Goal: Information Seeking & Learning: Learn about a topic

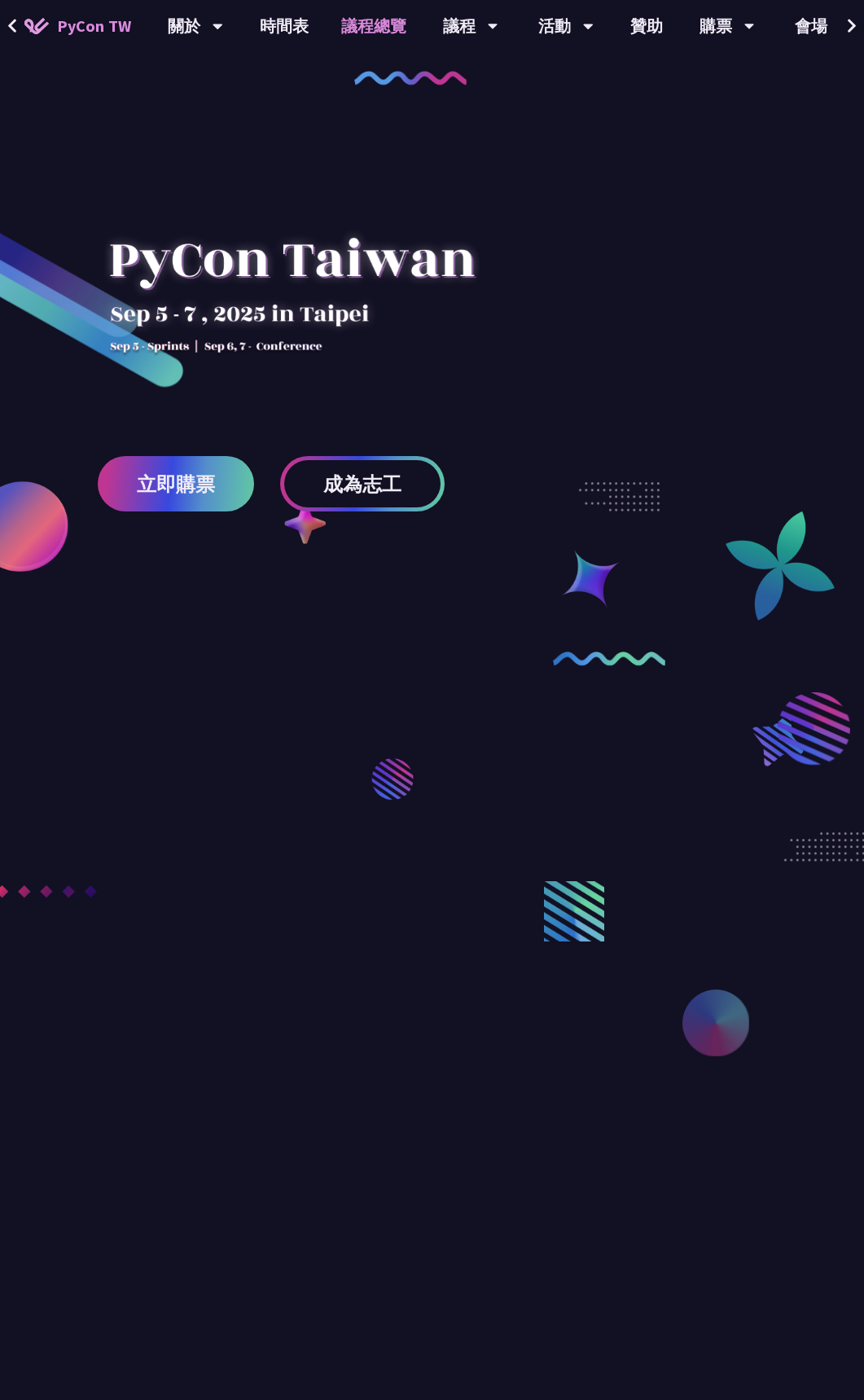
click at [363, 25] on link "議程總覽" at bounding box center [374, 26] width 98 height 52
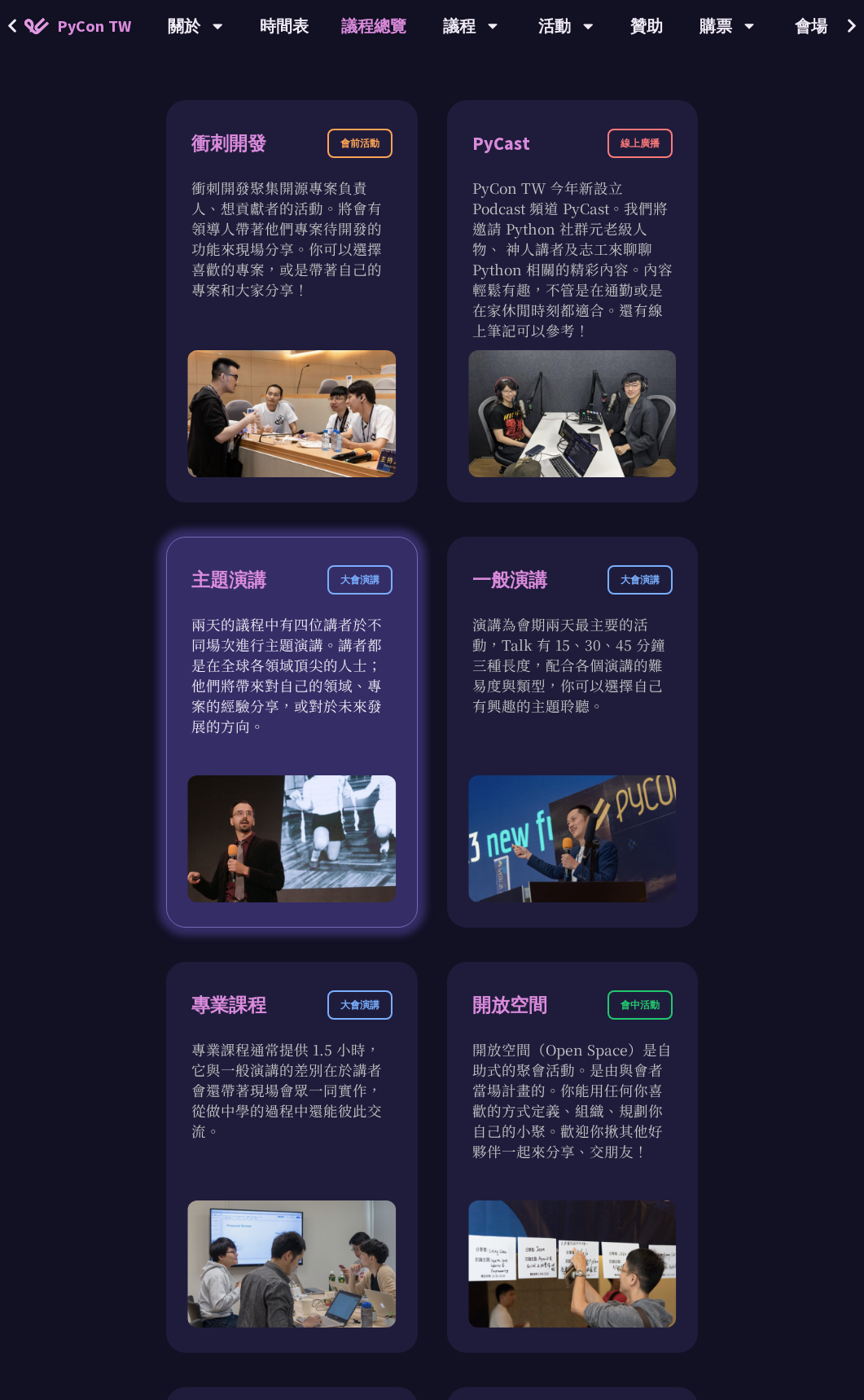
scroll to position [1222, 0]
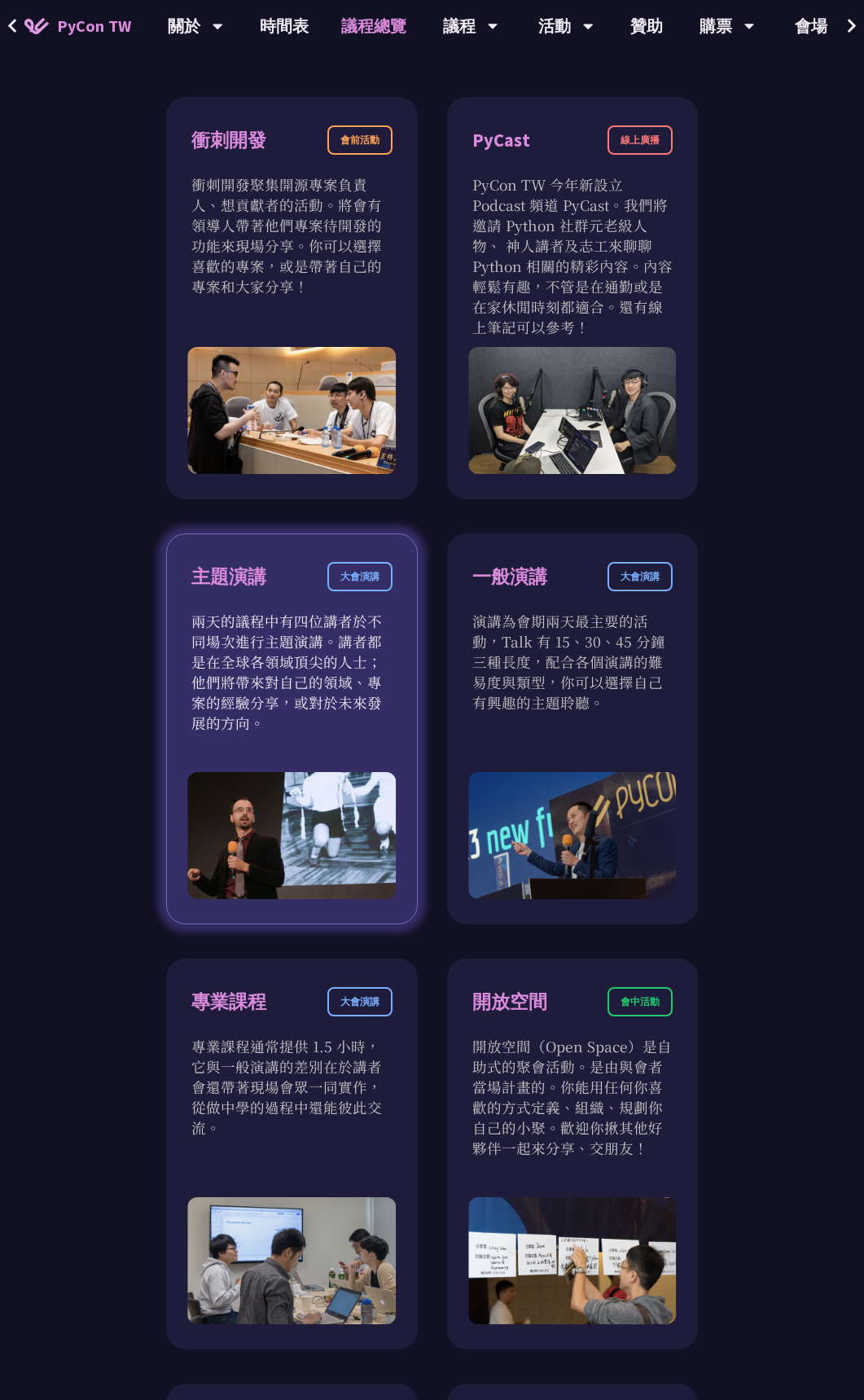
click at [252, 581] on div "主題演講" at bounding box center [229, 576] width 75 height 29
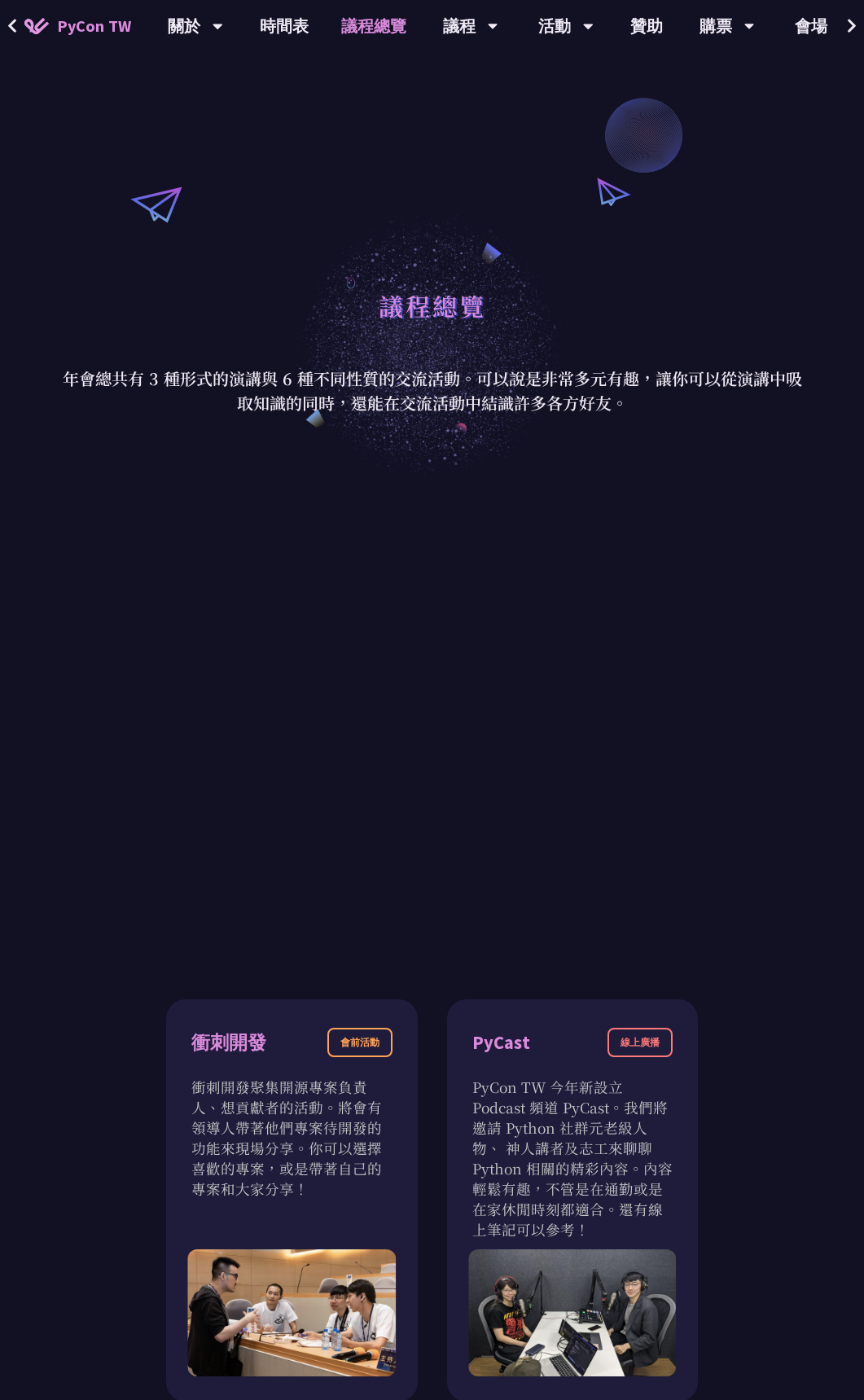
scroll to position [0, 0]
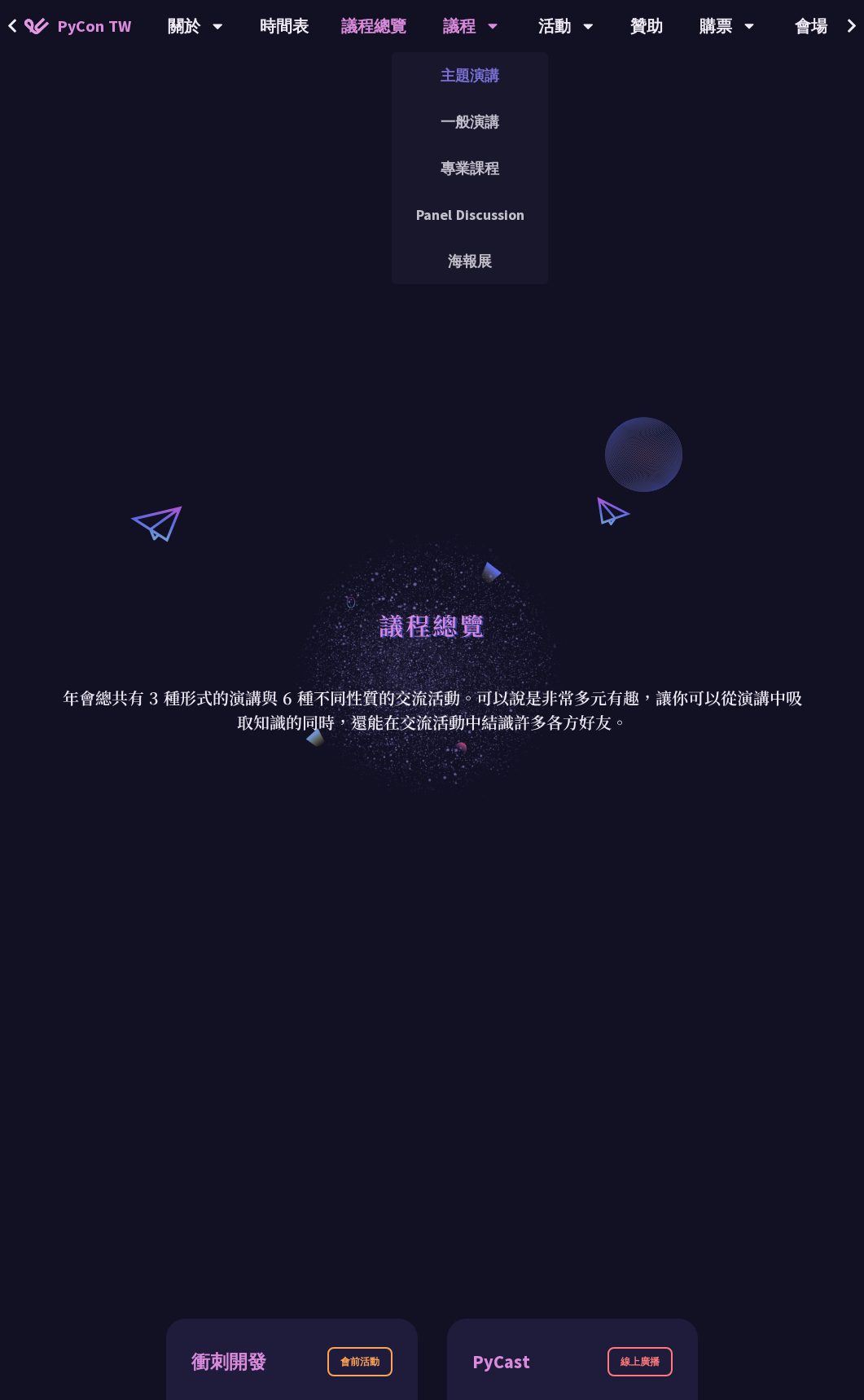
click at [475, 71] on link "主題演講" at bounding box center [470, 75] width 156 height 39
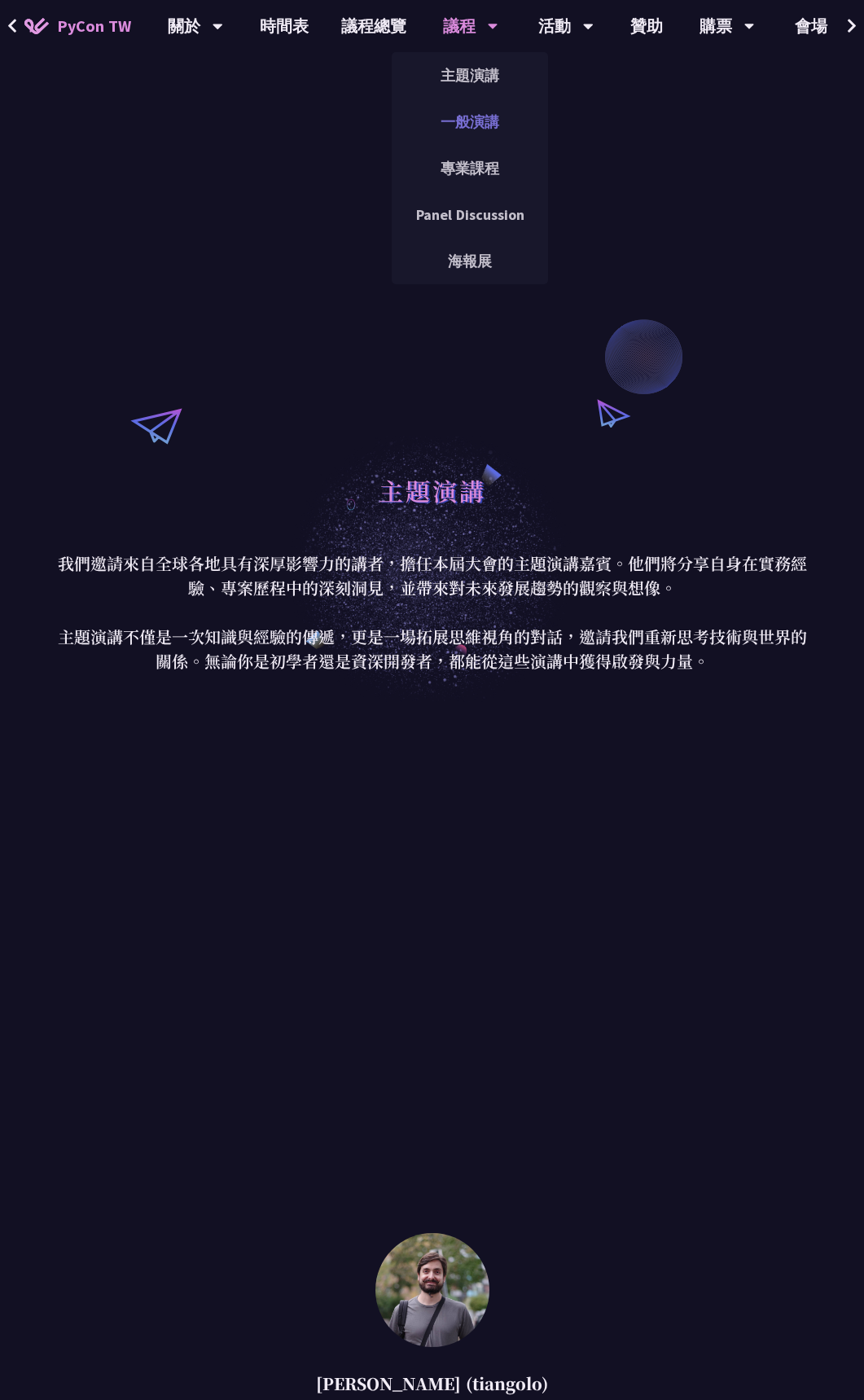
click at [485, 129] on link "一般演講" at bounding box center [470, 122] width 156 height 39
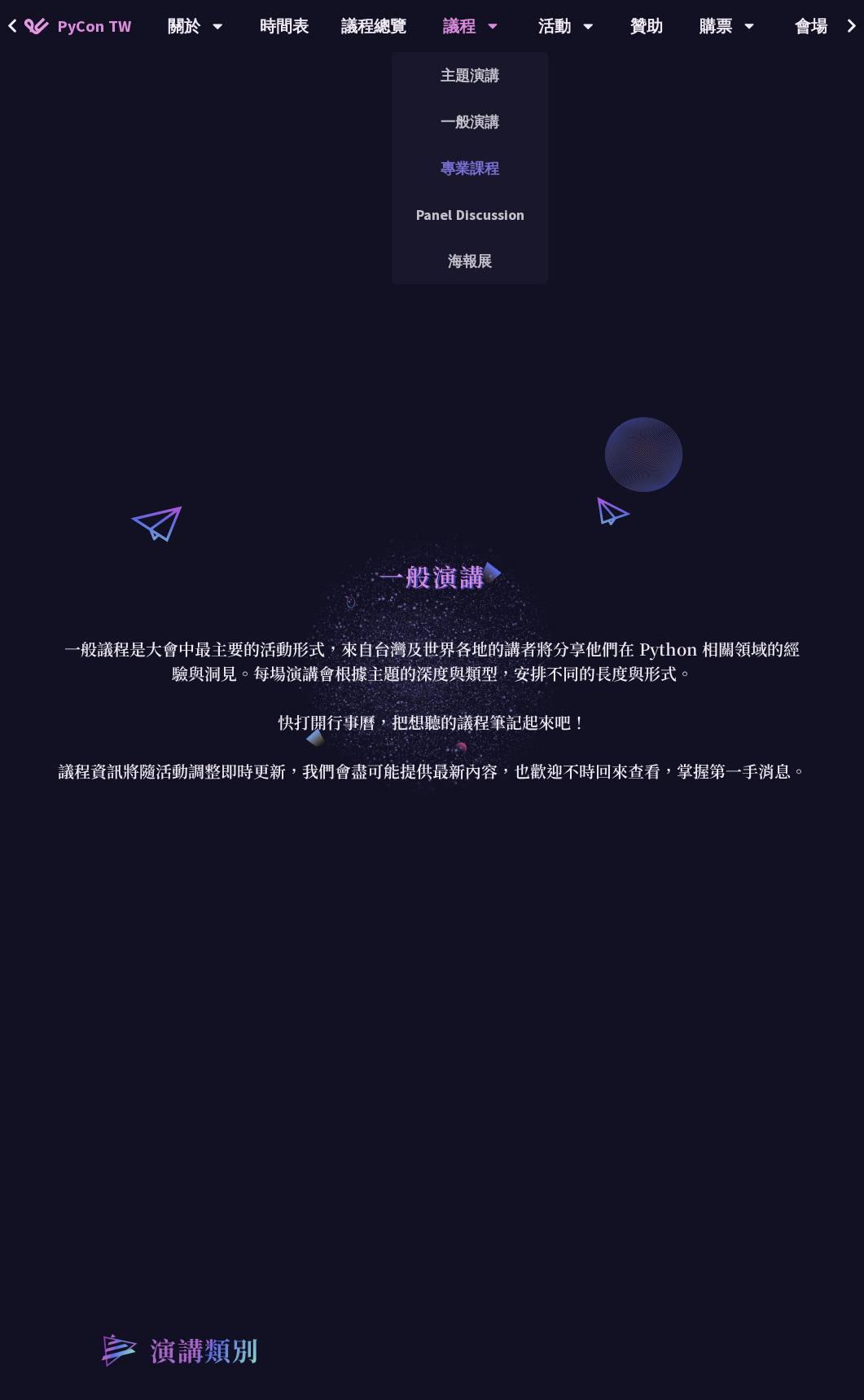
click at [478, 169] on link "專業課程" at bounding box center [470, 168] width 156 height 39
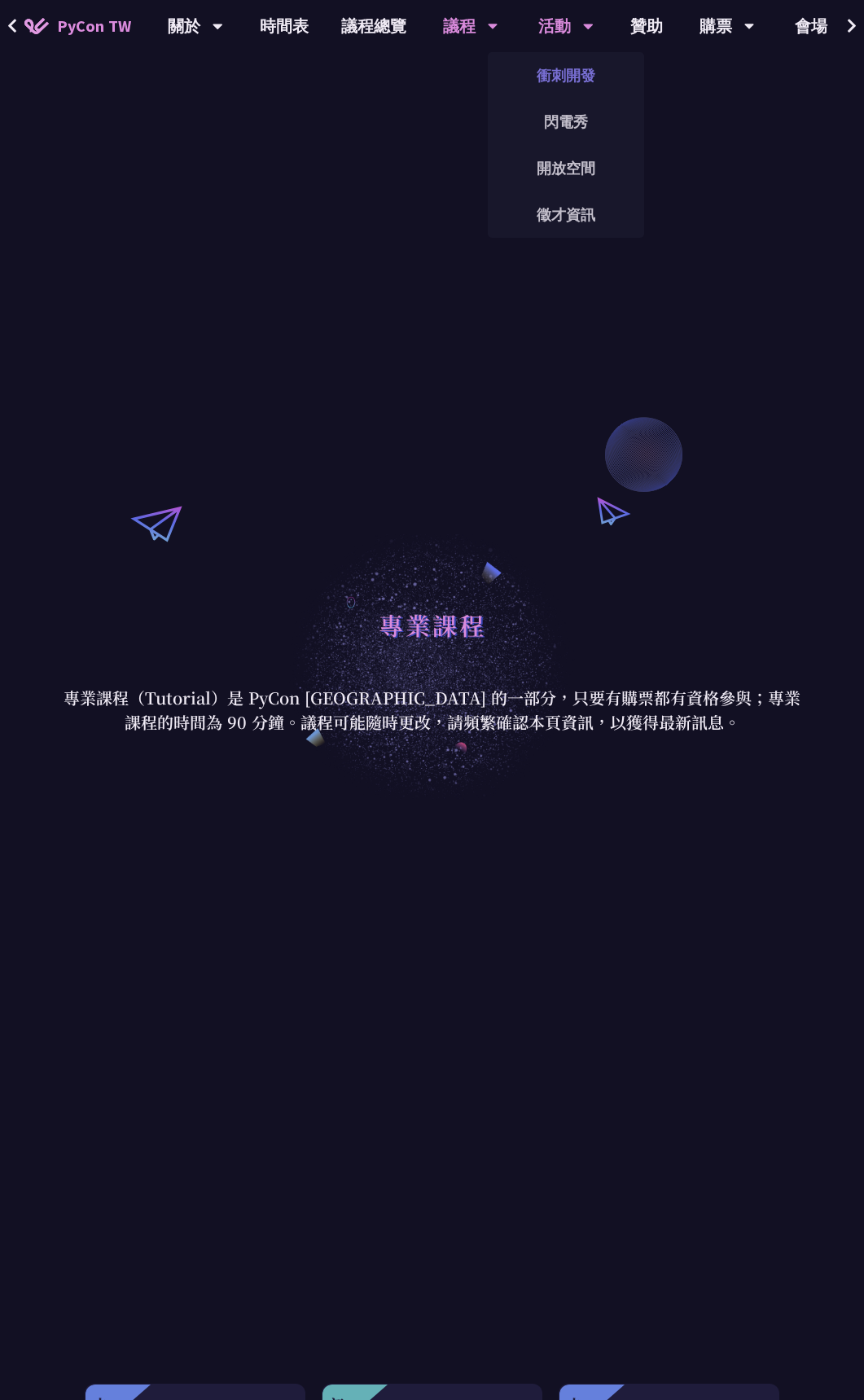
click at [567, 76] on link "衝刺開發" at bounding box center [566, 75] width 156 height 39
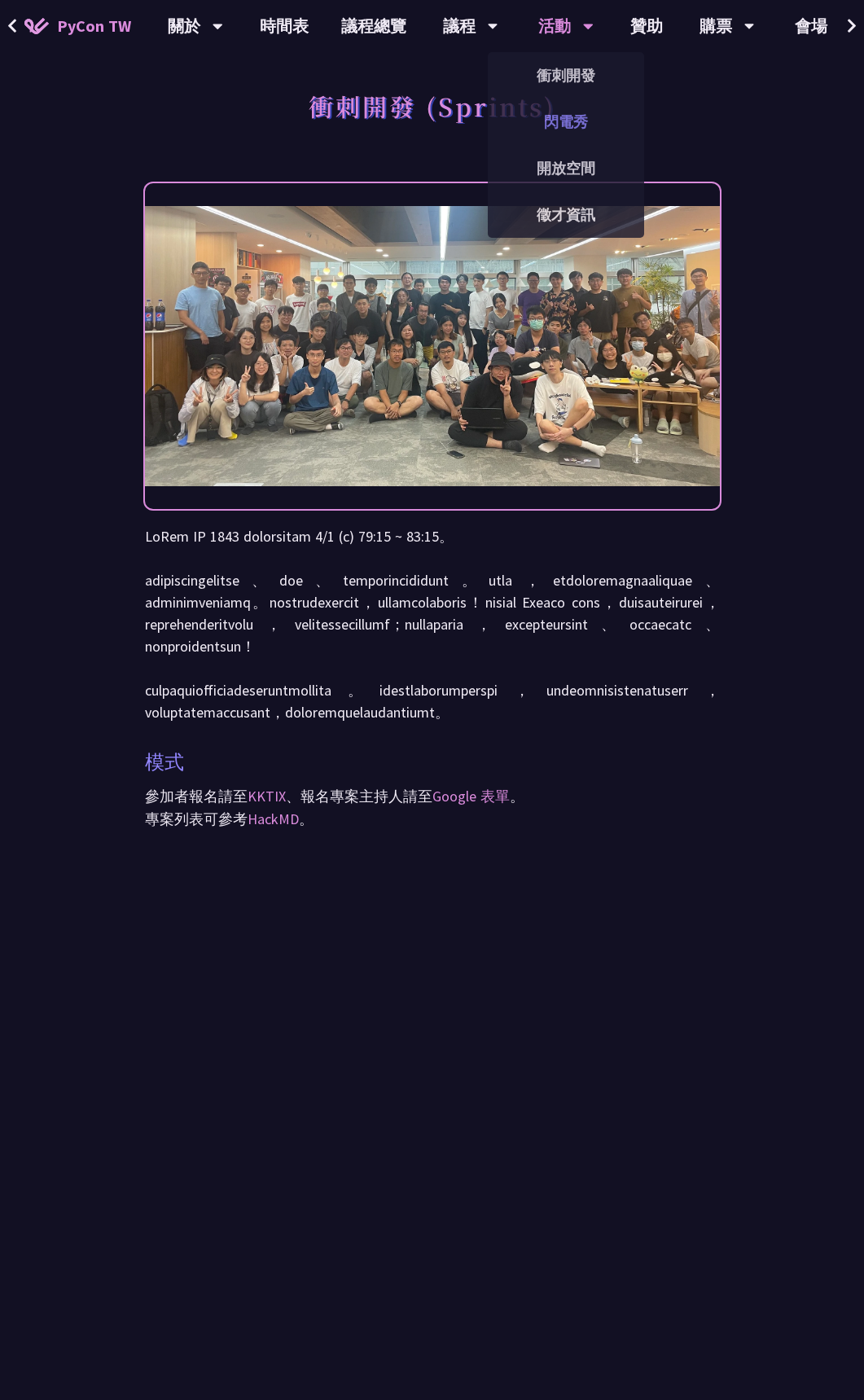
click at [580, 116] on link "閃電秀" at bounding box center [566, 122] width 156 height 39
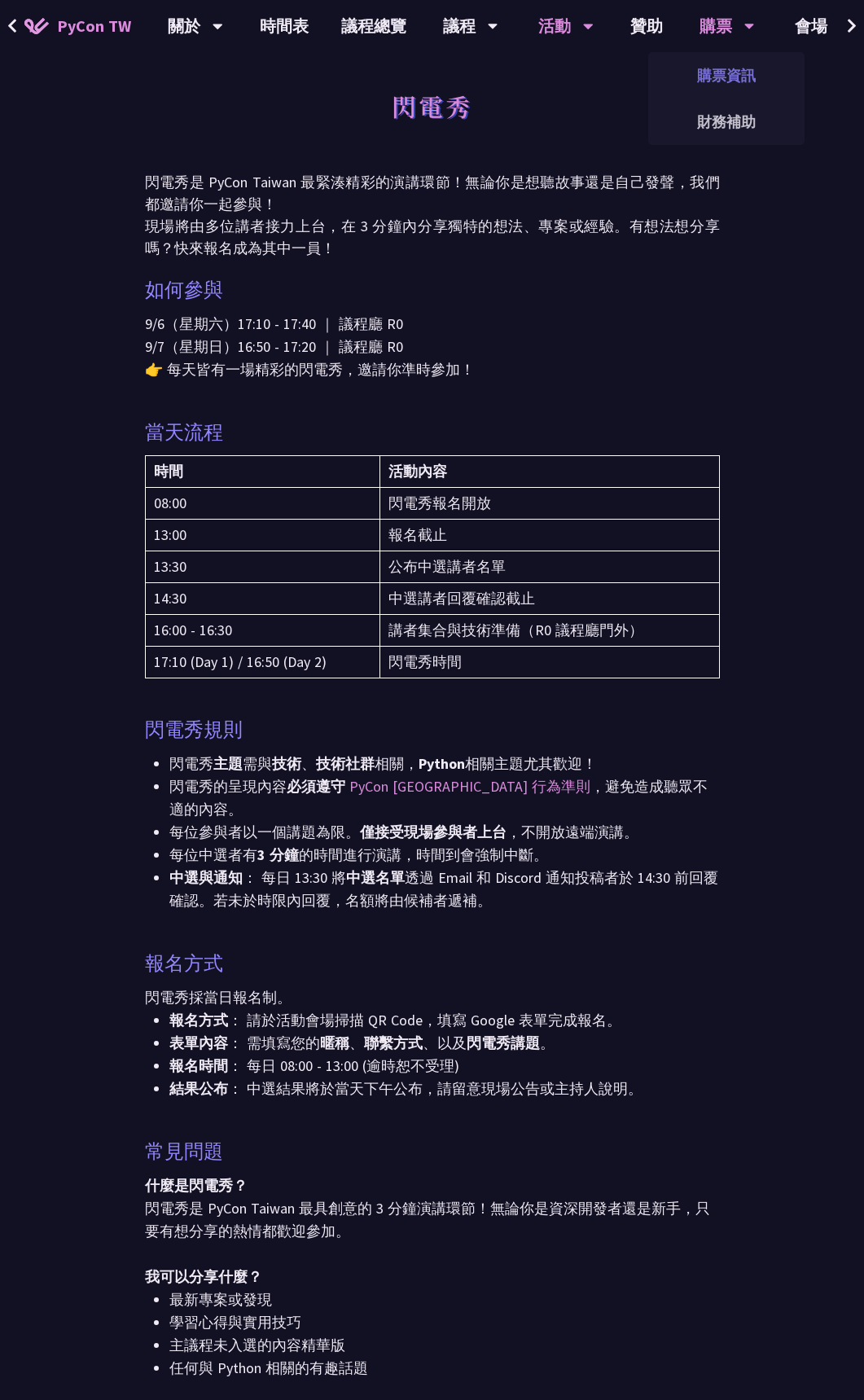
click at [731, 68] on link "購票資訊" at bounding box center [727, 75] width 156 height 39
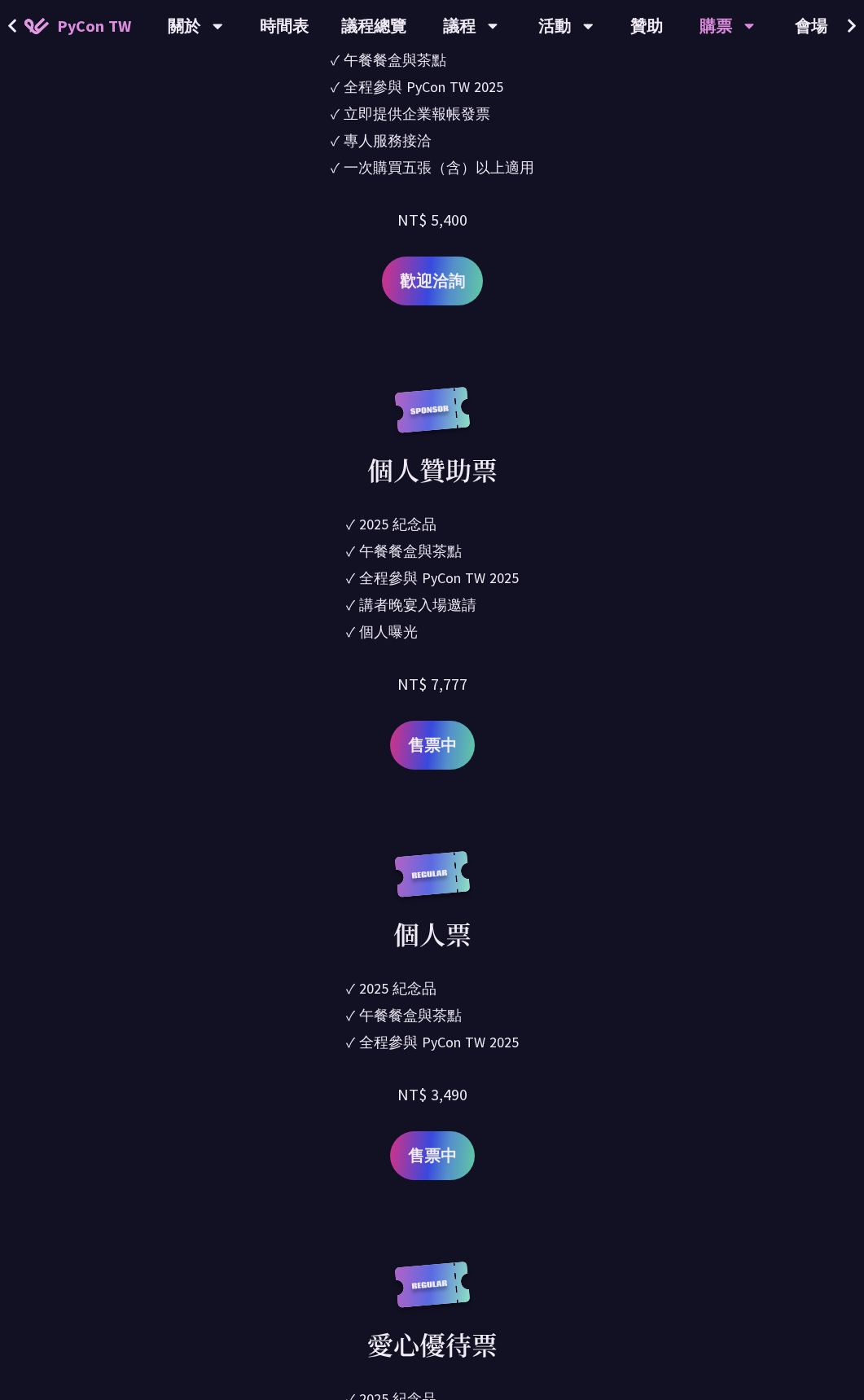
scroll to position [1758, 0]
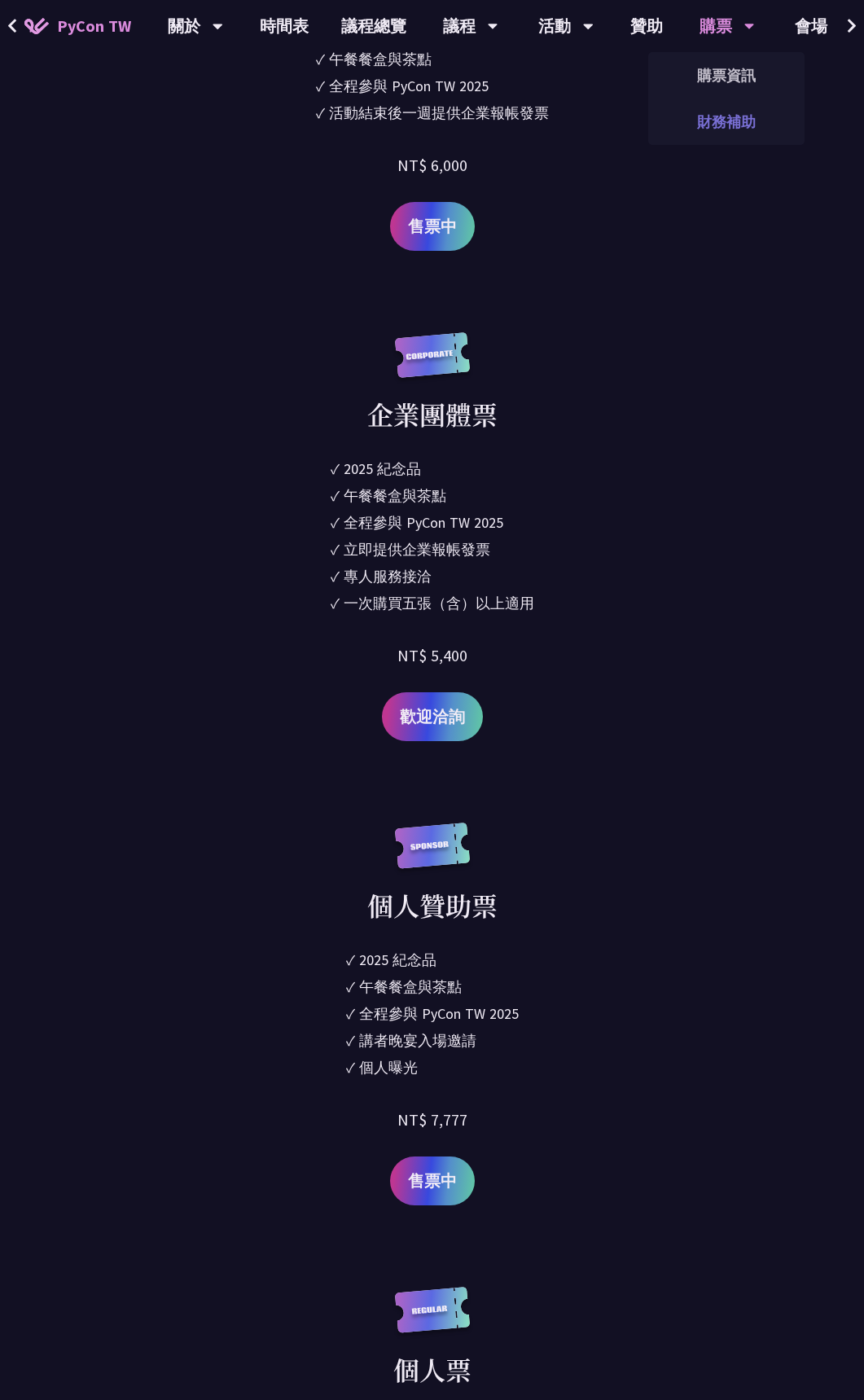
click at [744, 123] on link "財務補助" at bounding box center [727, 122] width 156 height 39
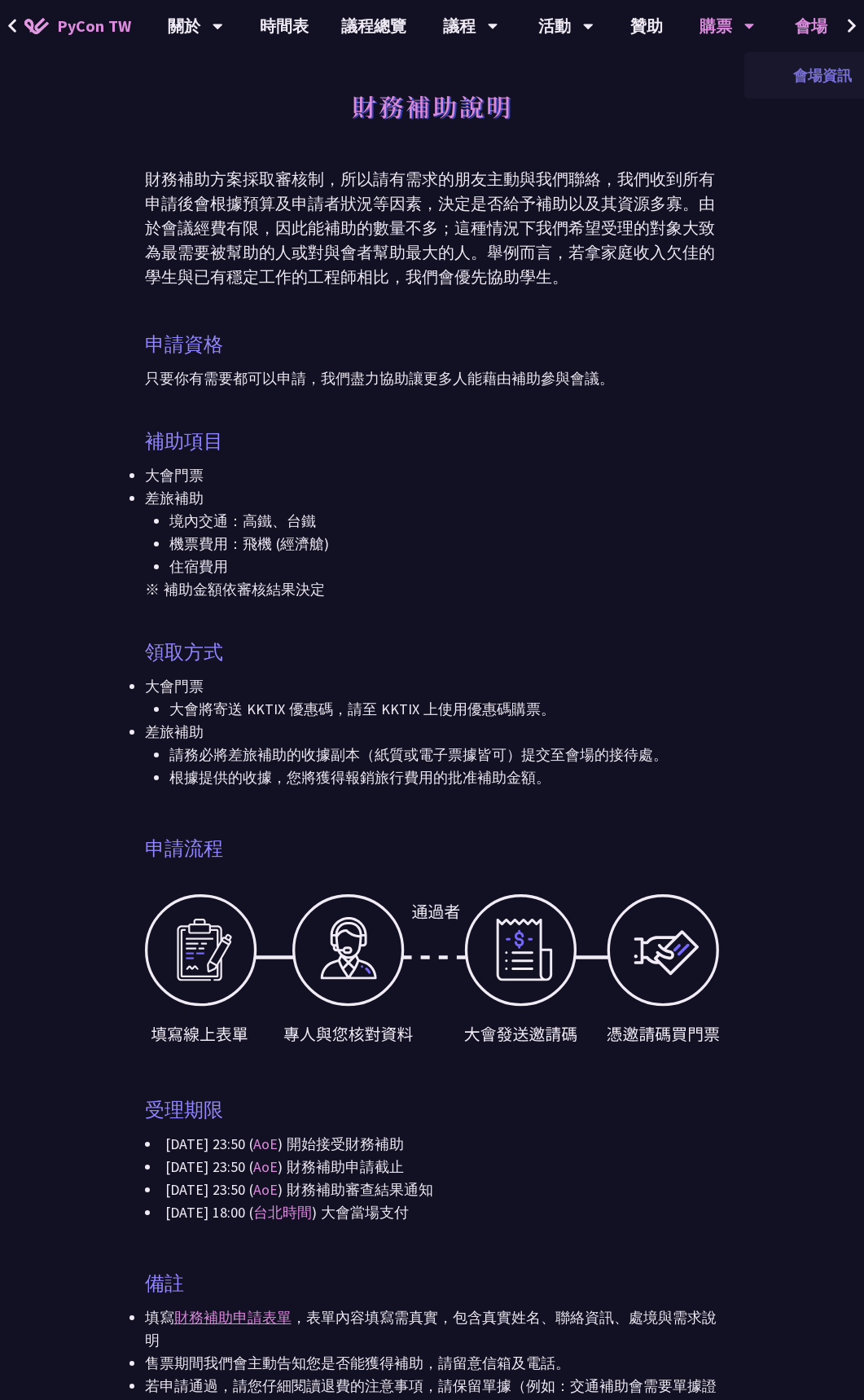
click at [821, 79] on link "會場資訊" at bounding box center [822, 75] width 156 height 39
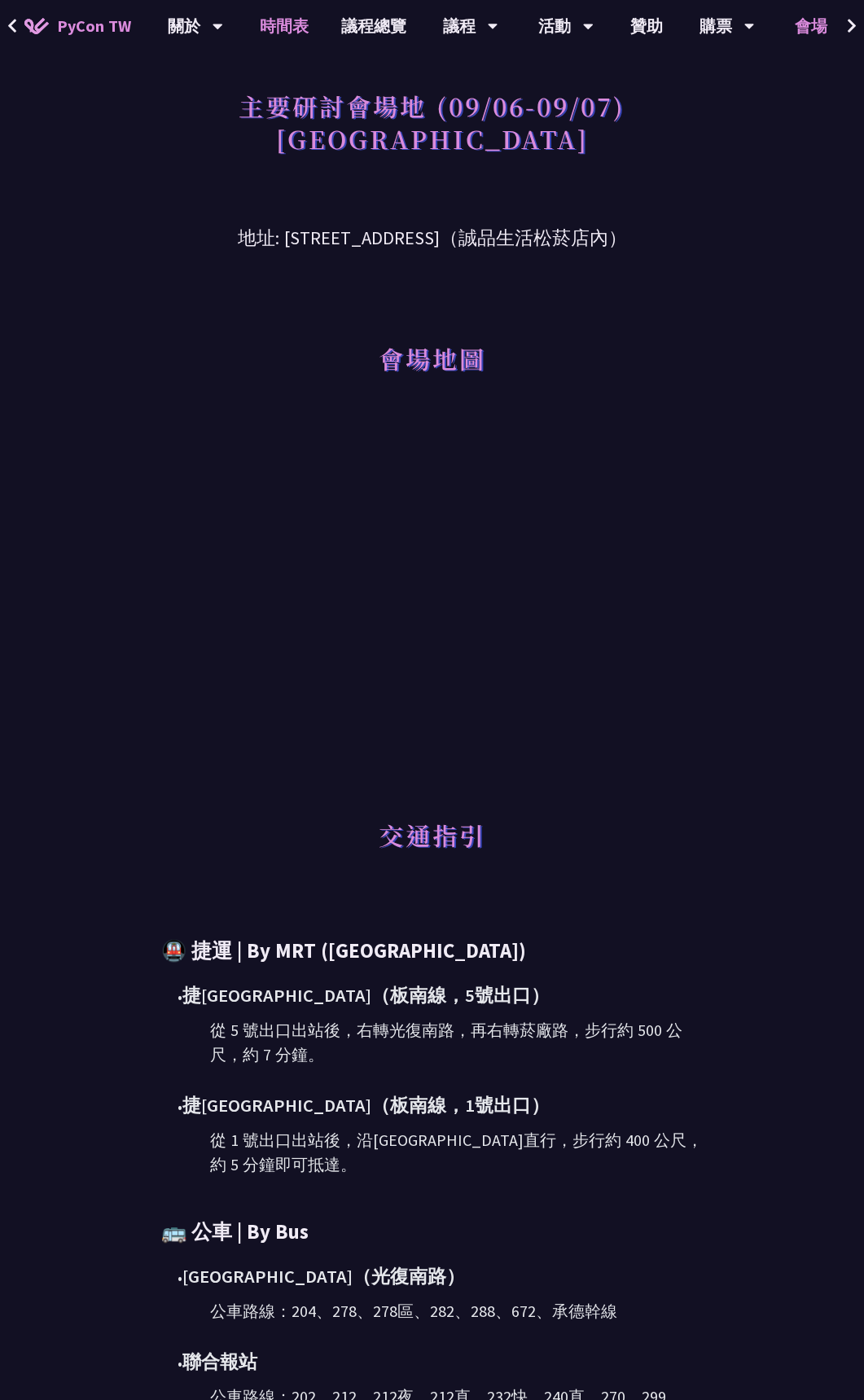
click at [285, 26] on link "時間表" at bounding box center [284, 26] width 81 height 52
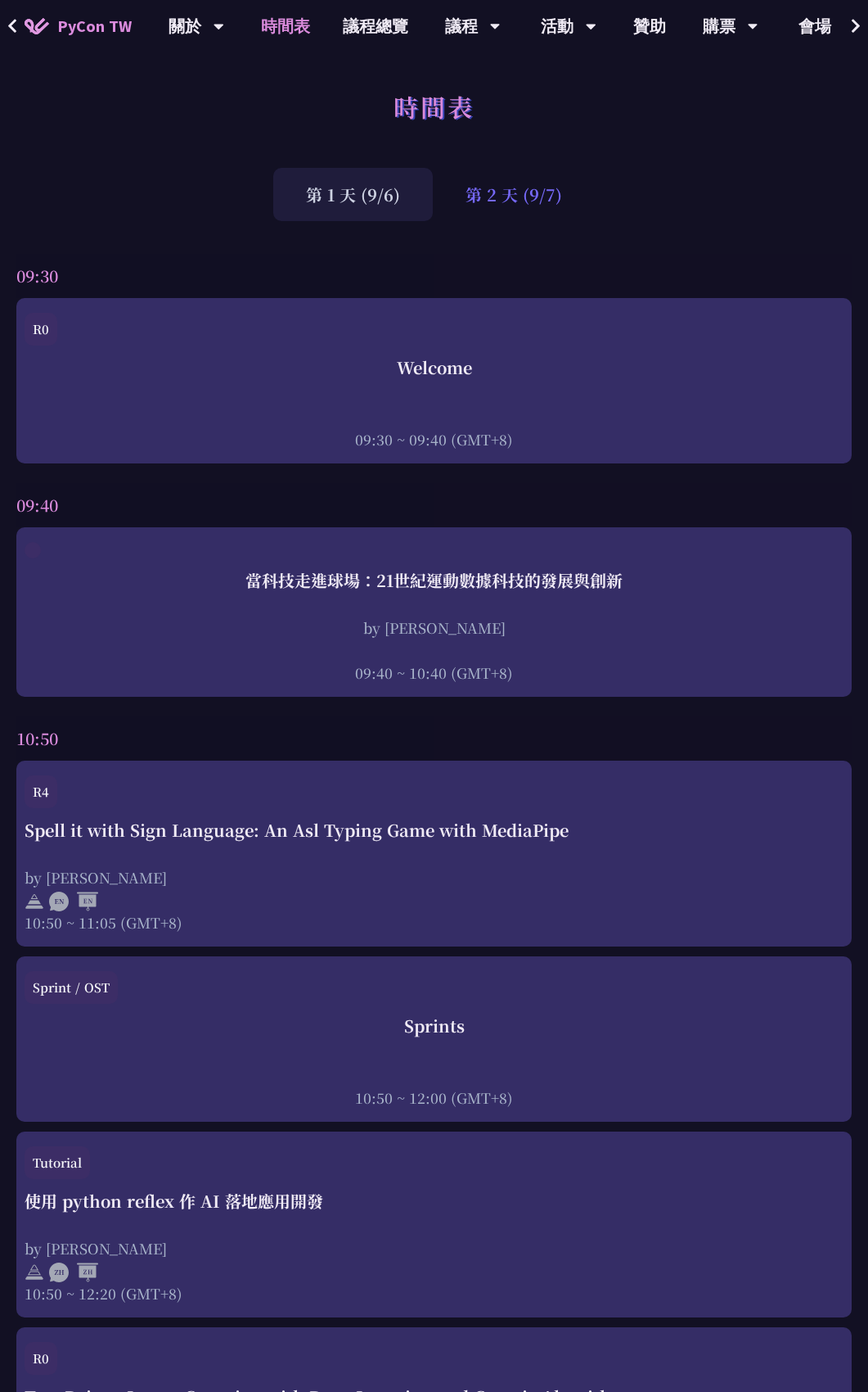
click at [519, 198] on div "第 2 天 (9/7)" at bounding box center [513, 195] width 162 height 54
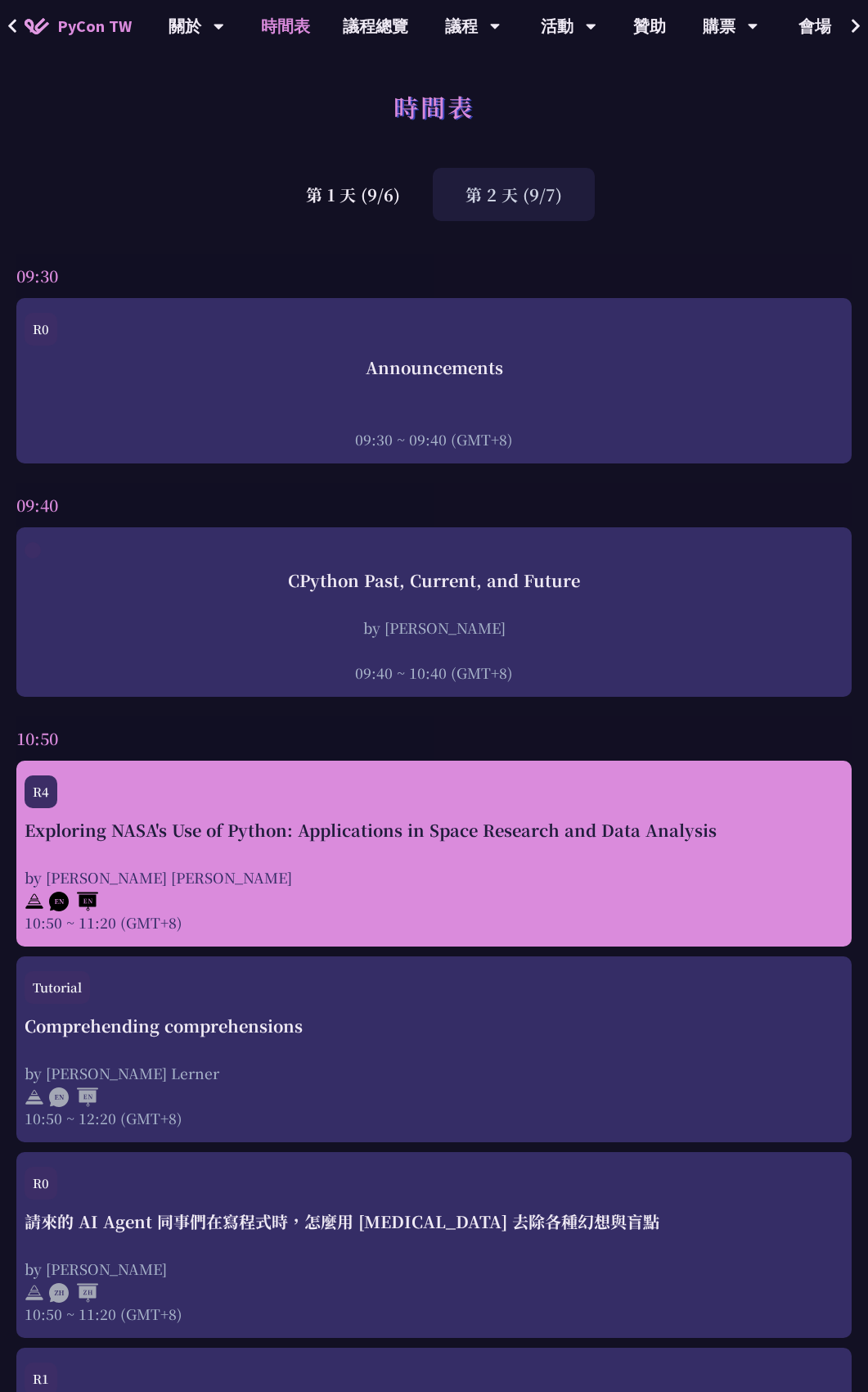
click at [453, 844] on div "Exploring NASA's Use of Python: Applications in Space Research and Data Analysi…" at bounding box center [434, 874] width 819 height 114
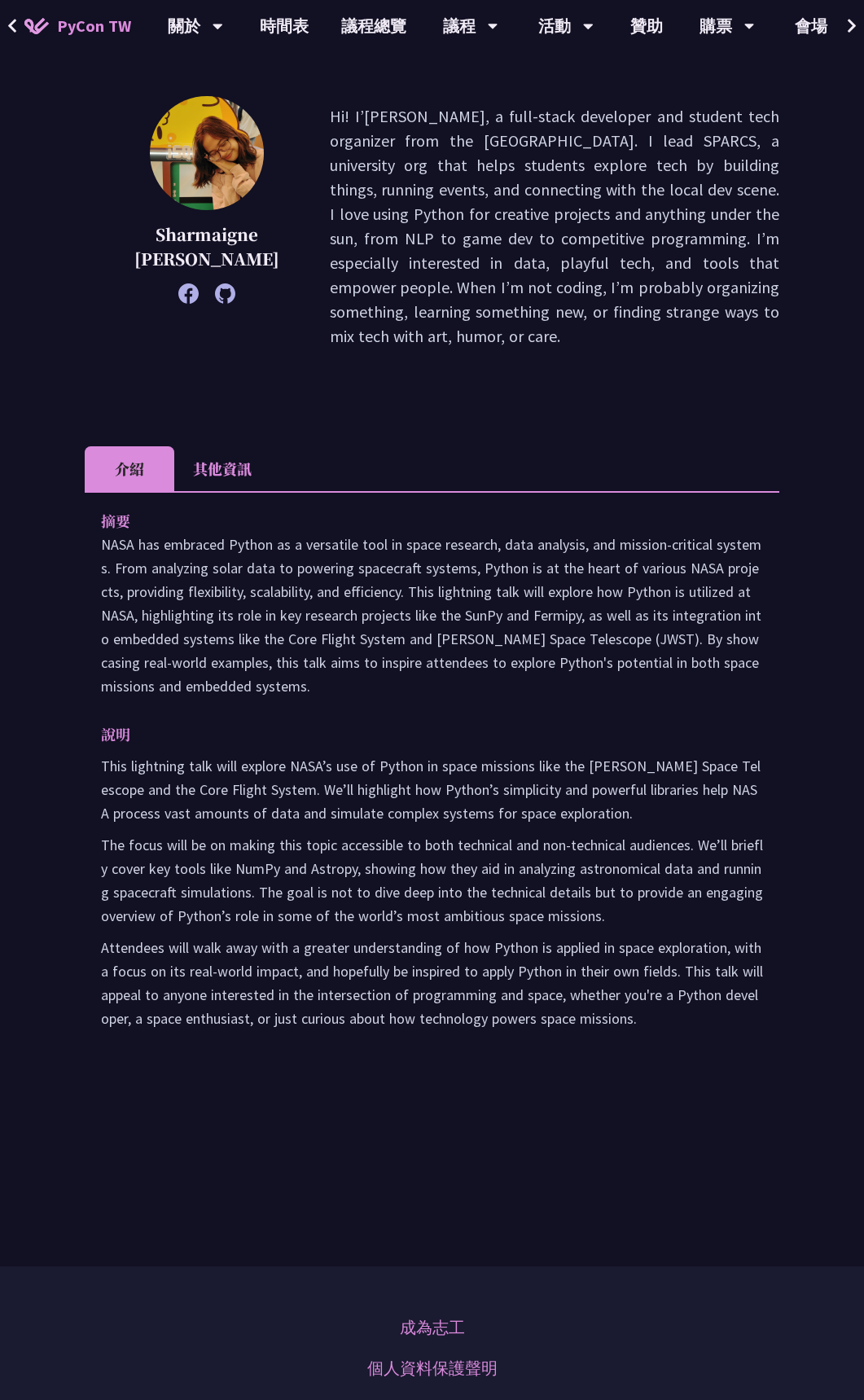
scroll to position [204, 0]
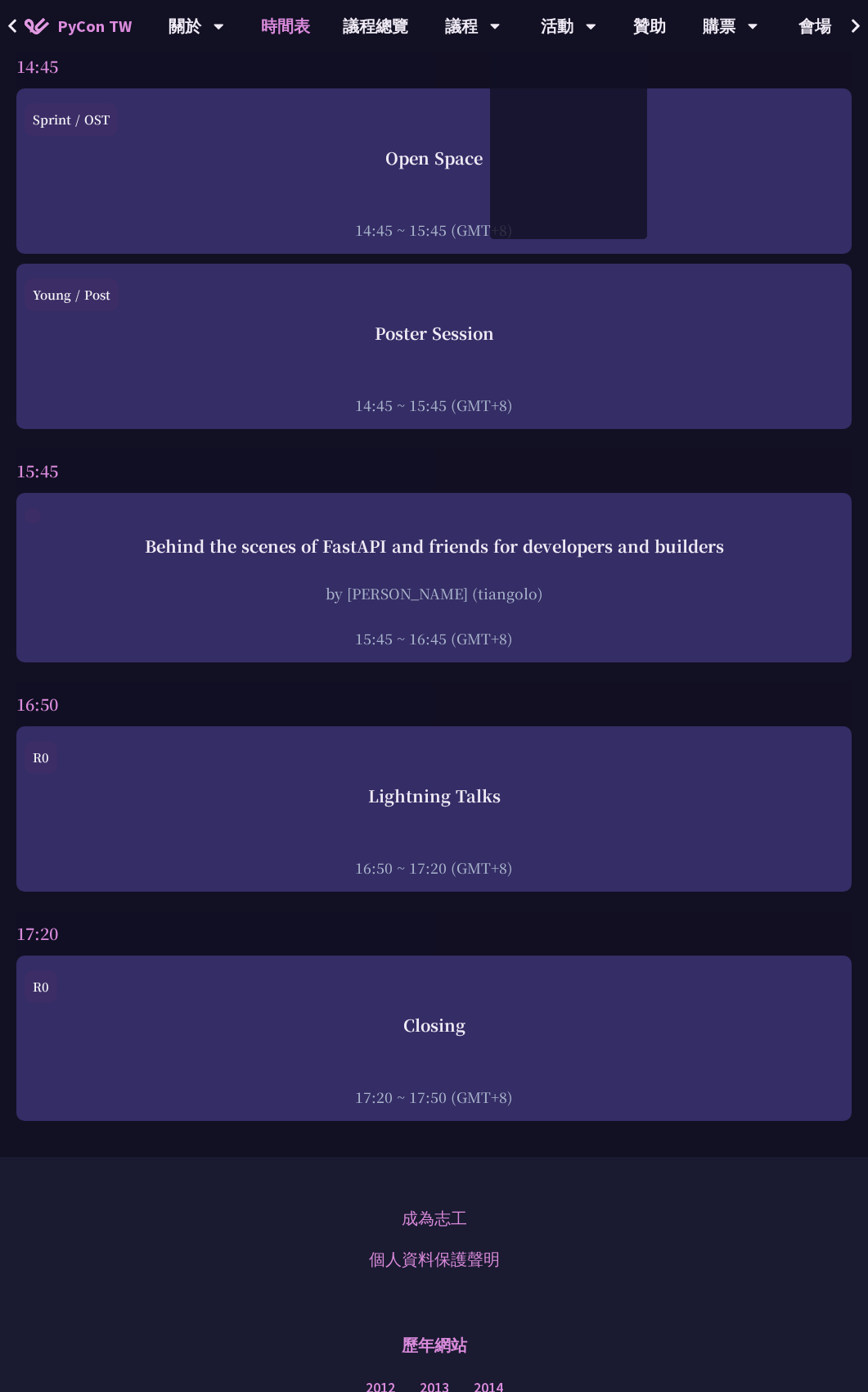
scroll to position [4707, 0]
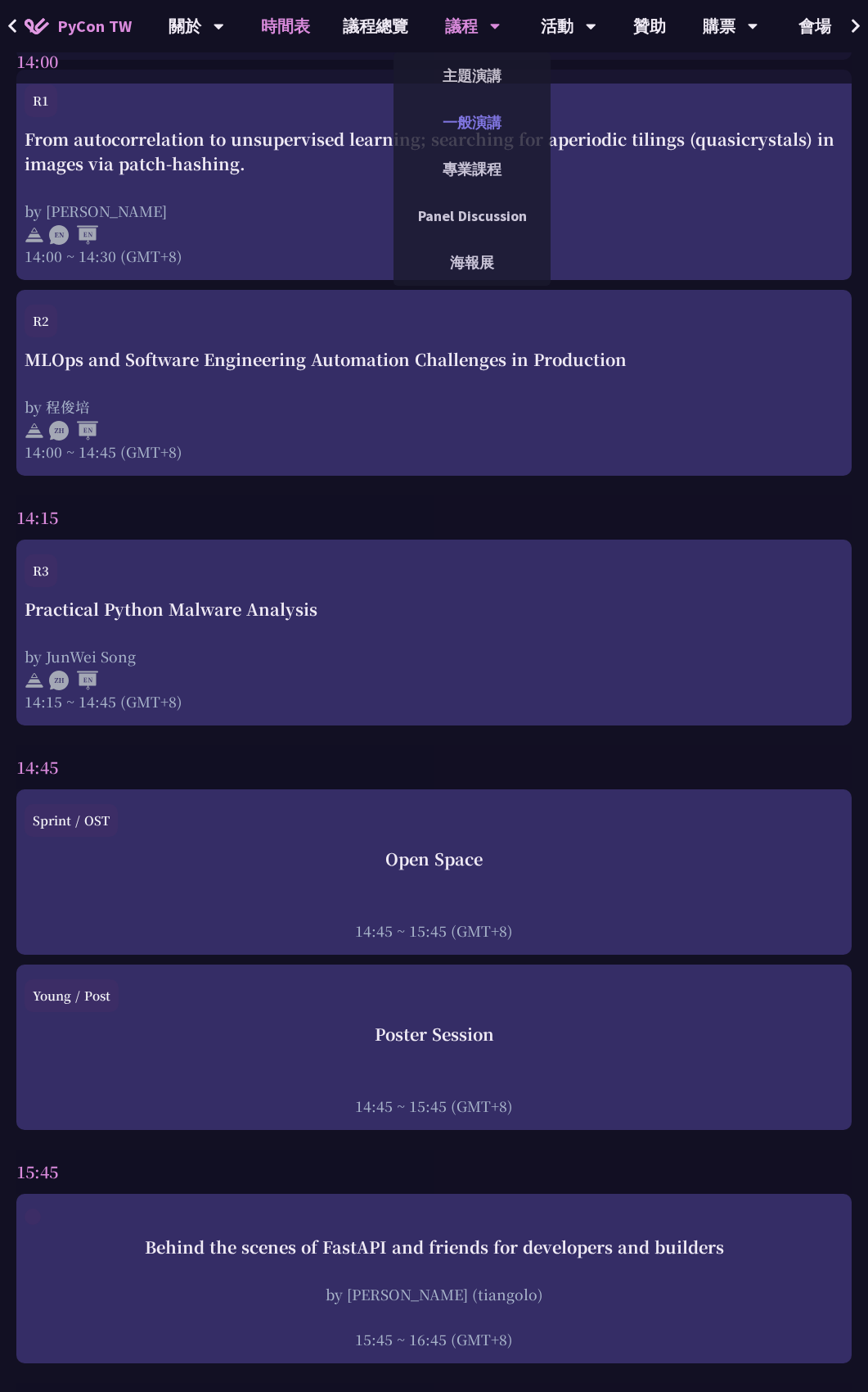
click at [462, 120] on link "一般演講" at bounding box center [472, 122] width 157 height 39
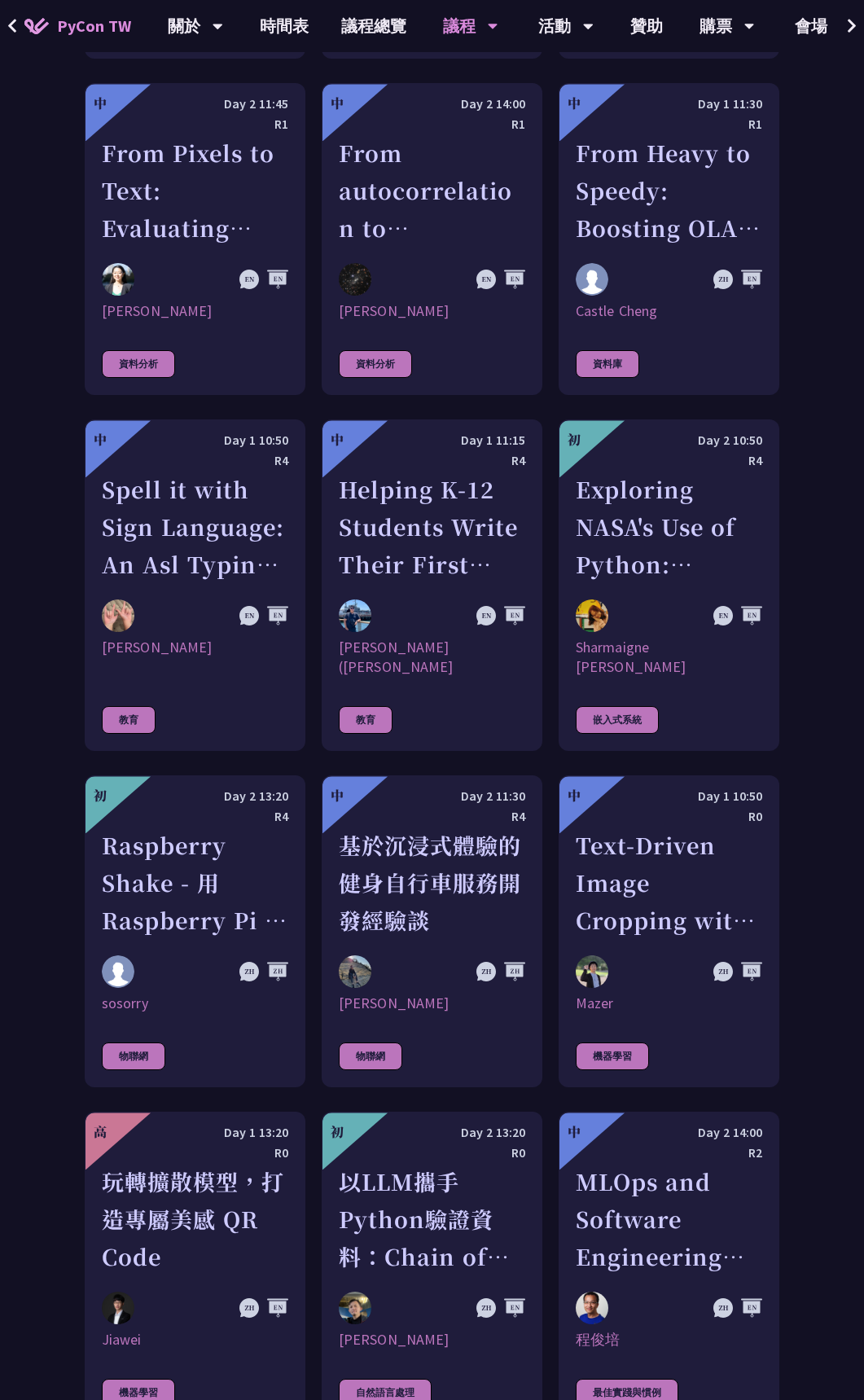
scroll to position [3259, 0]
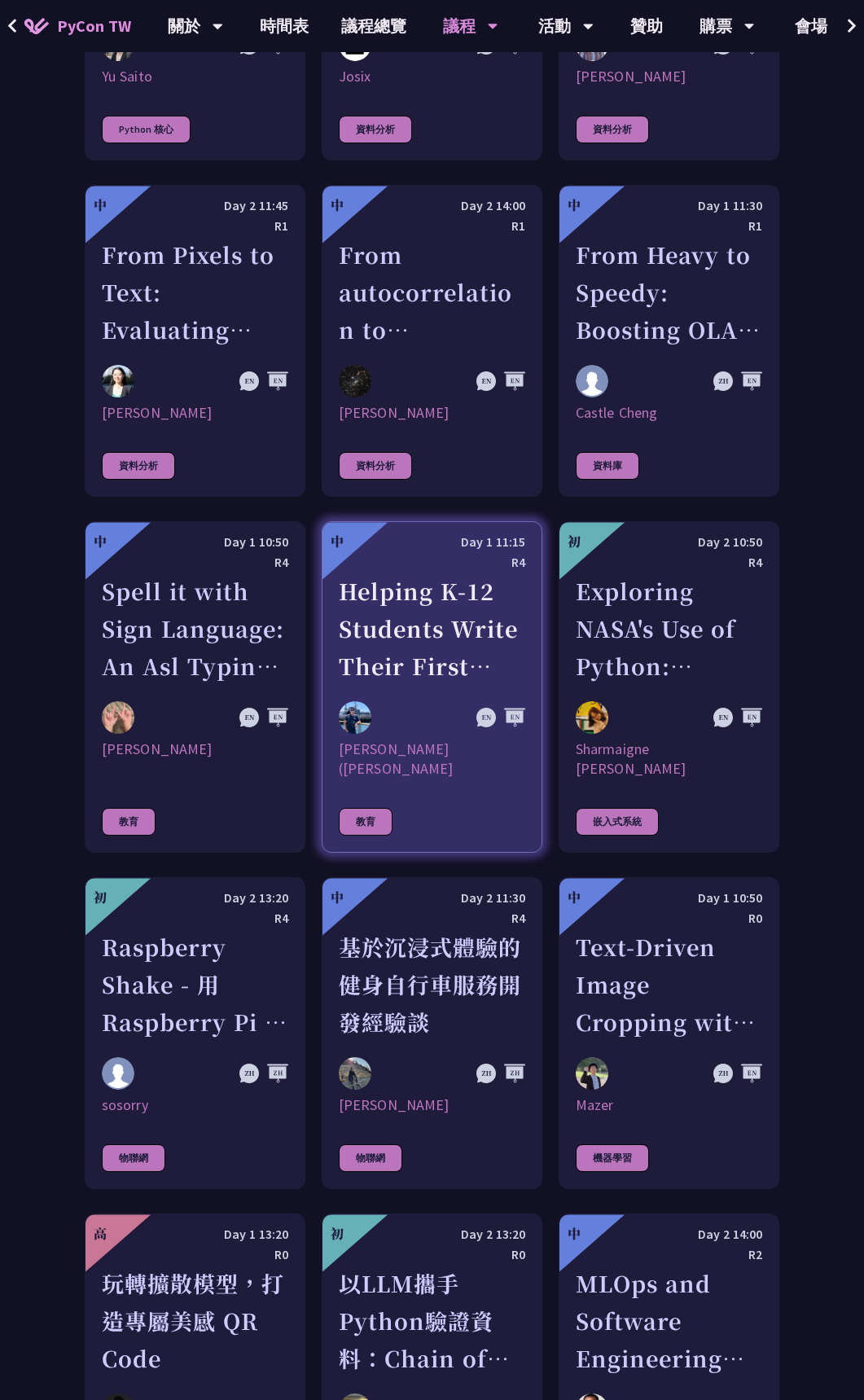
click at [431, 573] on div "Helping K-12 Students Write Their First Line of Python: Building a Game-Based L…" at bounding box center [432, 629] width 187 height 113
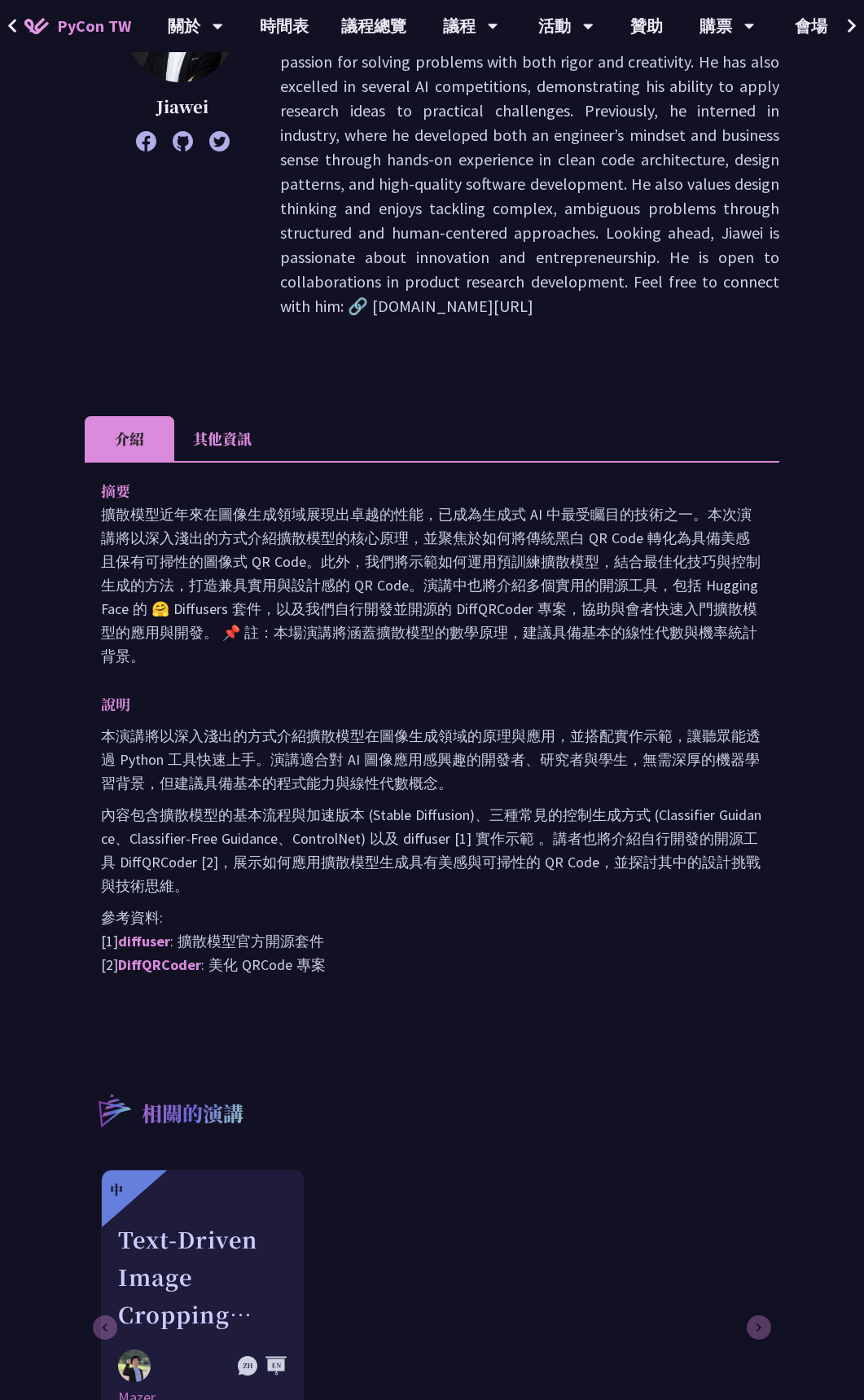
scroll to position [306, 0]
click at [168, 969] on link "DiffQRCoder" at bounding box center [159, 964] width 83 height 19
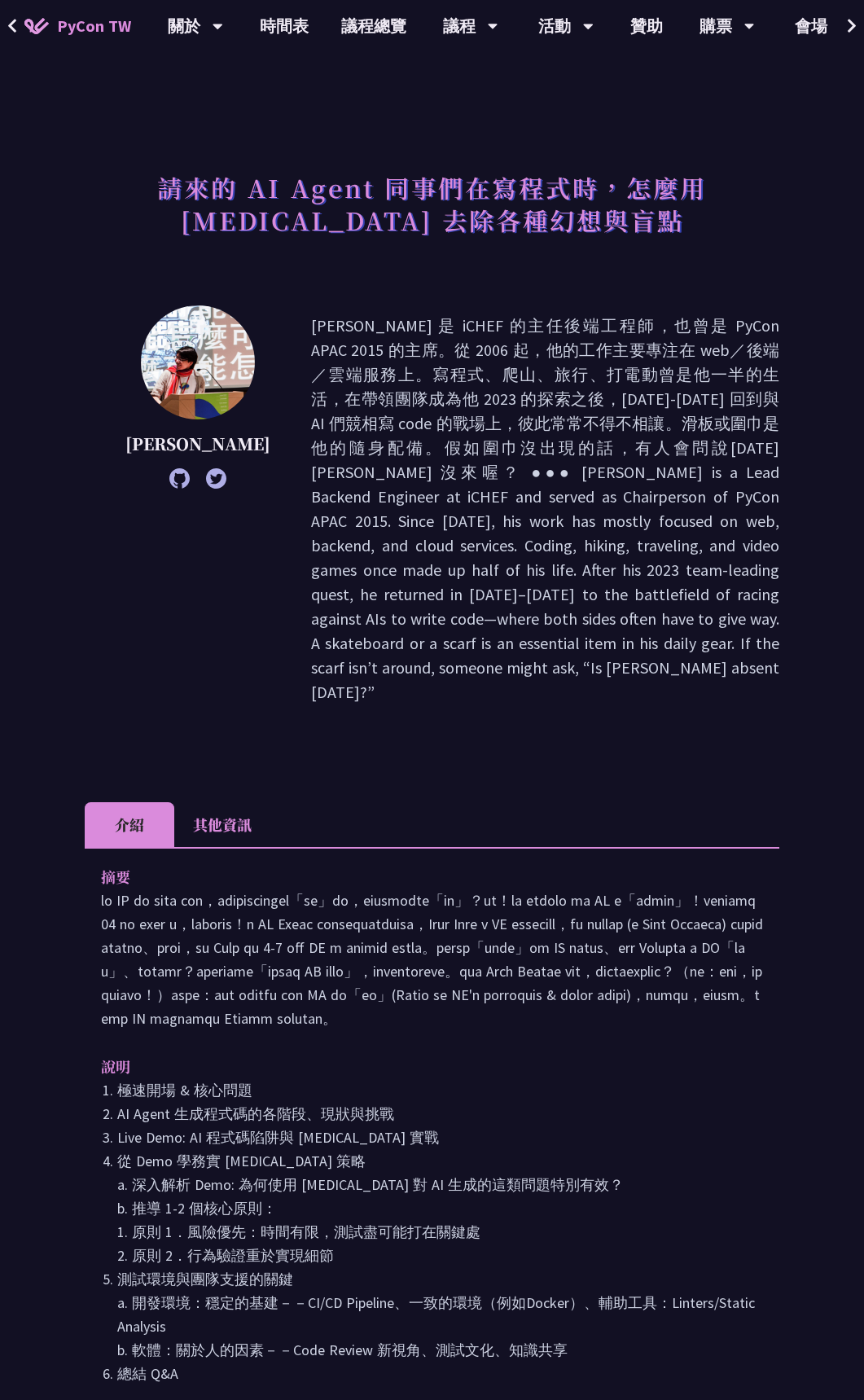
click at [159, 358] on img at bounding box center [198, 362] width 114 height 114
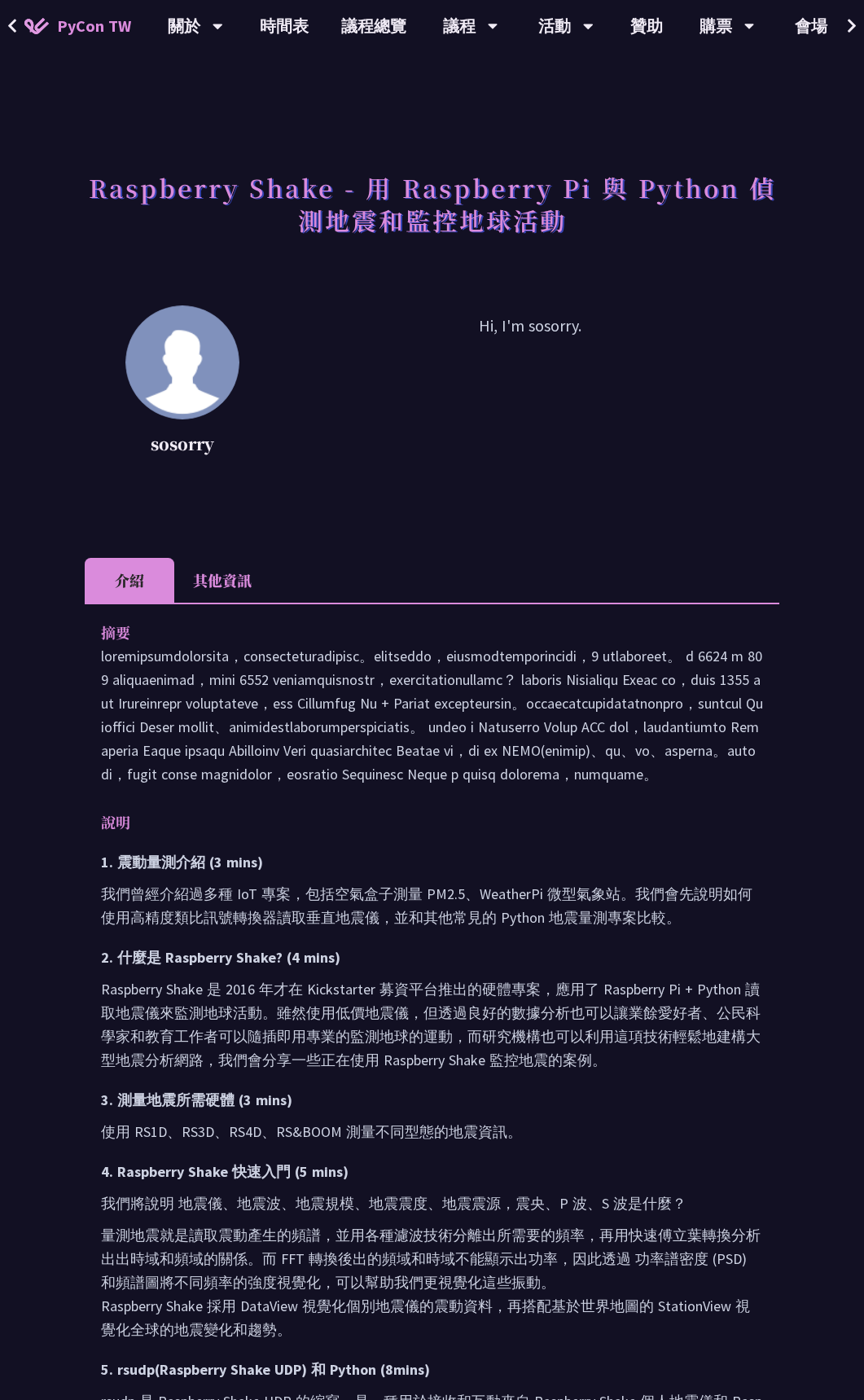
click at [429, 544] on div "Raspberry Shake - 用 Raspberry Pi 與 Python 偵測地震和監控地球活動 sosorry Hi, I'm sosorry. …" at bounding box center [432, 1087] width 695 height 2012
click at [668, 377] on p "Hi, I'm sosorry." at bounding box center [529, 387] width 499 height 146
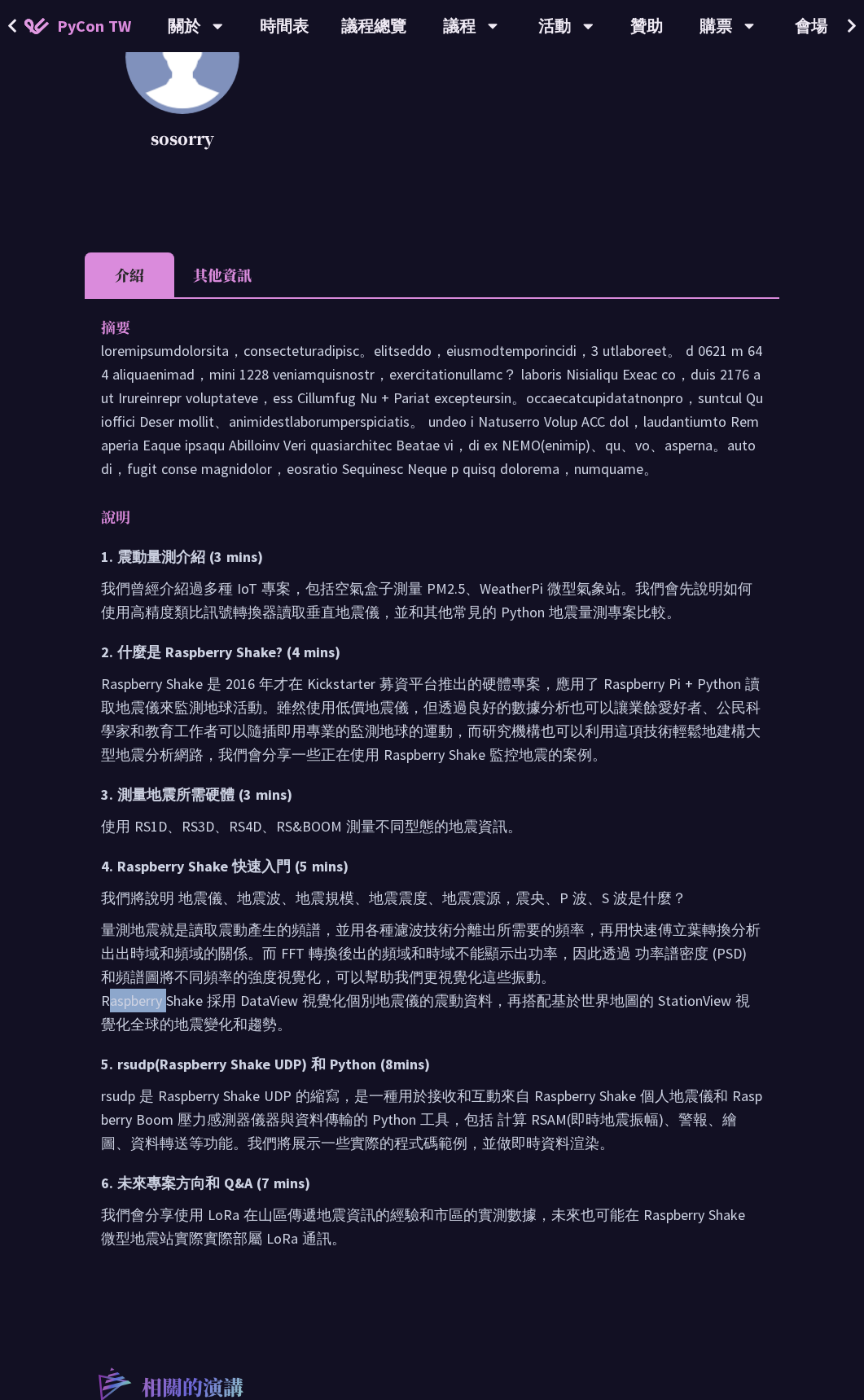
drag, startPoint x: 105, startPoint y: 1116, endPoint x: 163, endPoint y: 1117, distance: 58.0
click at [163, 1036] on p "量測地震就是讀取震動產生的頻譜，並用各種濾波技術分離出所需要的頻率，再用快速傅立葉轉換分析出出時域和頻域的關係。而 FFT 轉換後出的頻域和時域不能顯示出功率…" at bounding box center [432, 977] width 662 height 118
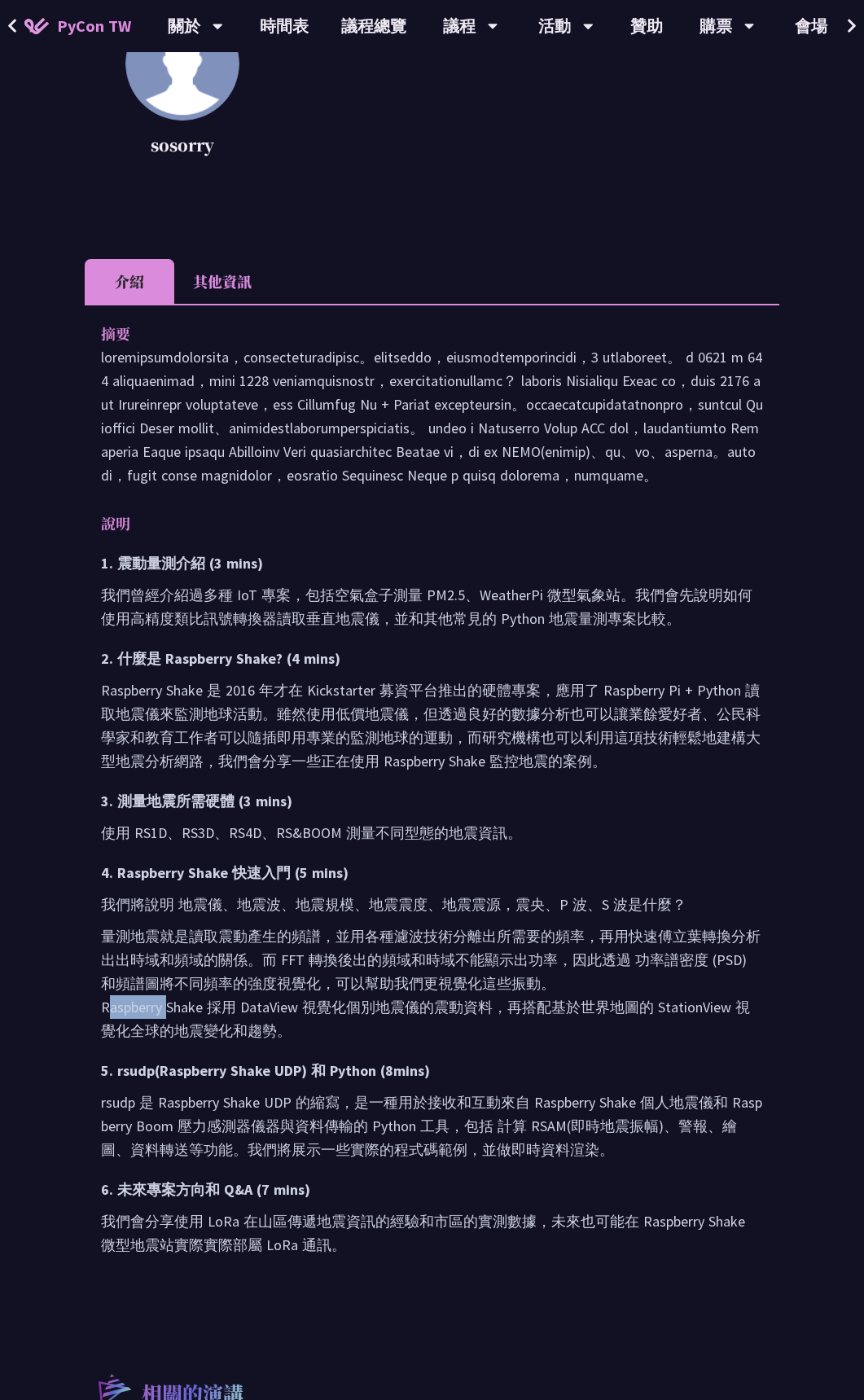
scroll to position [407, 0]
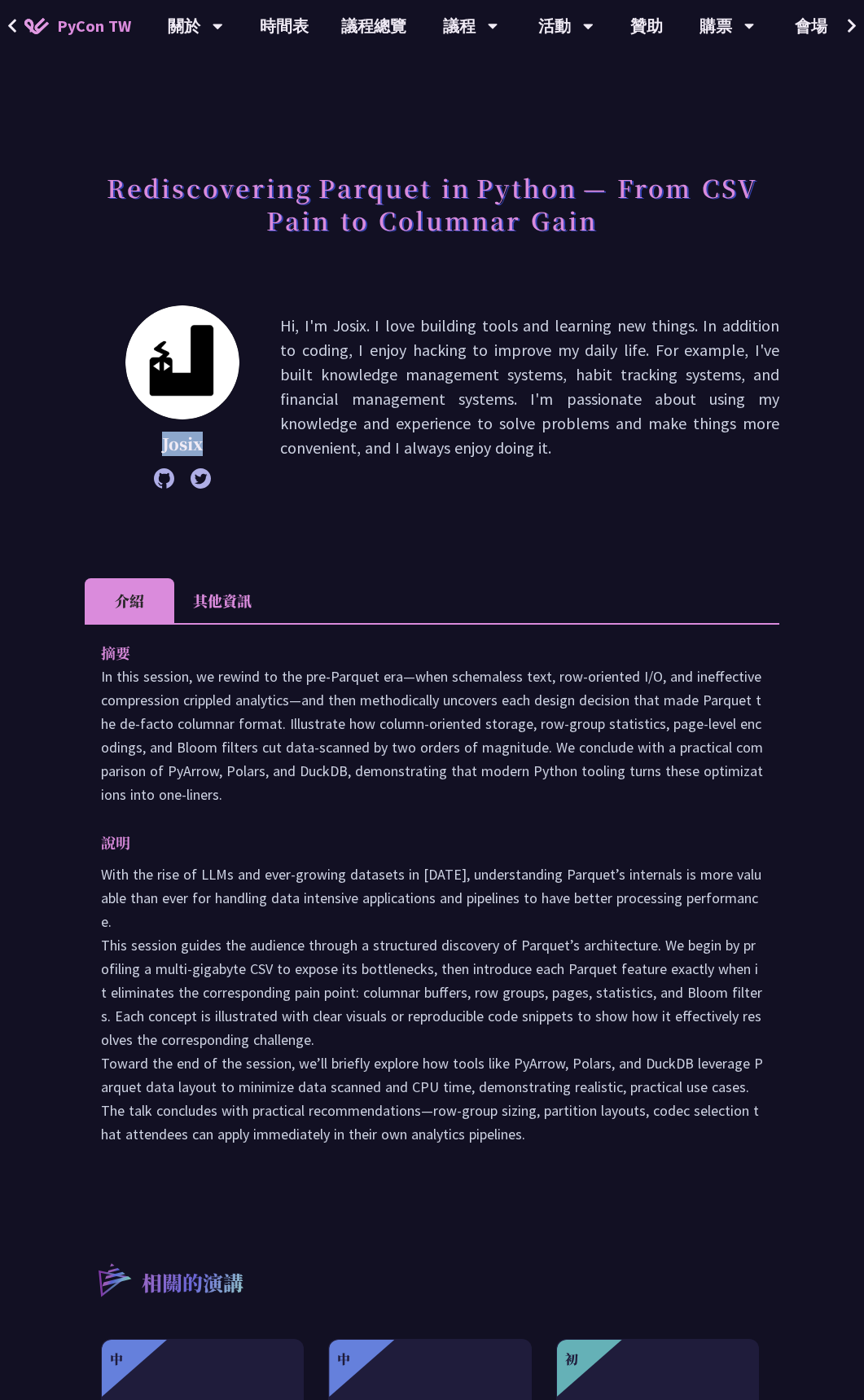
drag, startPoint x: 215, startPoint y: 442, endPoint x: 146, endPoint y: 444, distance: 69.0
click at [146, 444] on p "Josix" at bounding box center [182, 444] width 114 height 25
click at [439, 558] on div "Rediscovering Parquet in Python — From CSV Pain to Columnar [PERSON_NAME], I'm …" at bounding box center [432, 882] width 695 height 1603
